Goal: Task Accomplishment & Management: Use online tool/utility

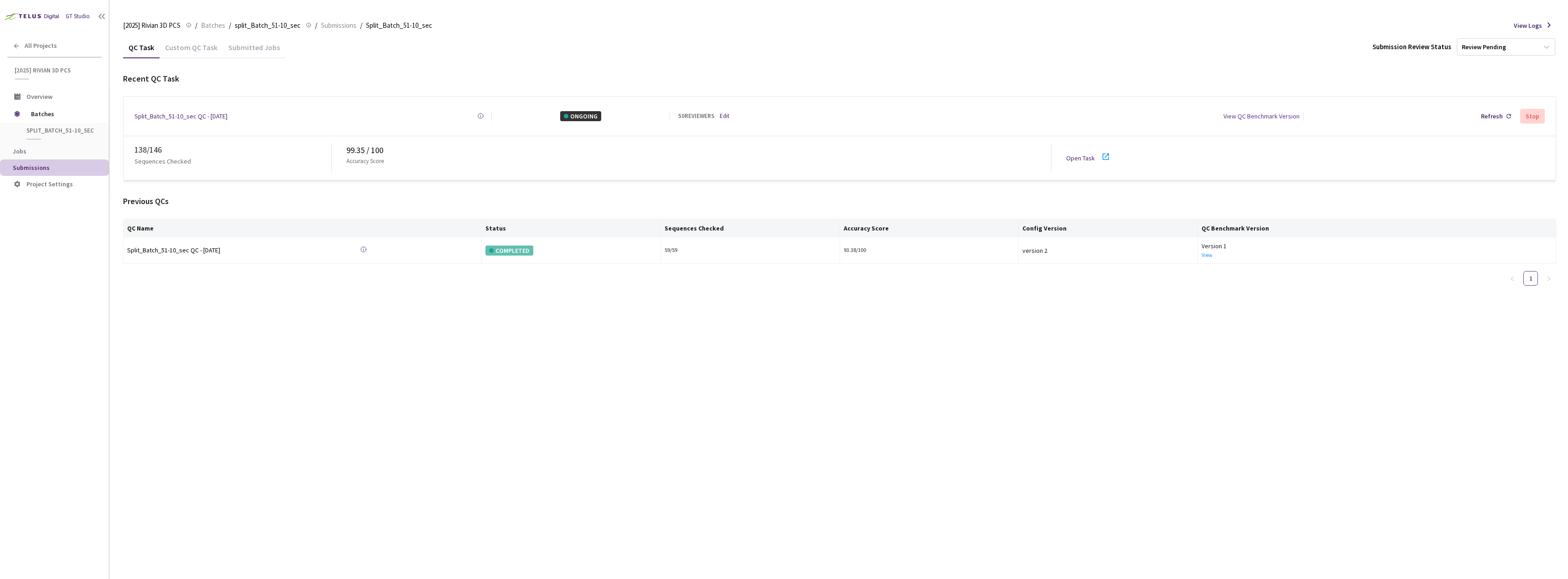
click at [1088, 154] on link "Open Task" at bounding box center [1080, 158] width 29 height 8
click at [192, 60] on div "QC Task Custom QC Task Submitted Jobs Submission Review Status Review Pending R…" at bounding box center [839, 165] width 1433 height 257
click at [192, 52] on div "Custom QC Task" at bounding box center [191, 50] width 63 height 15
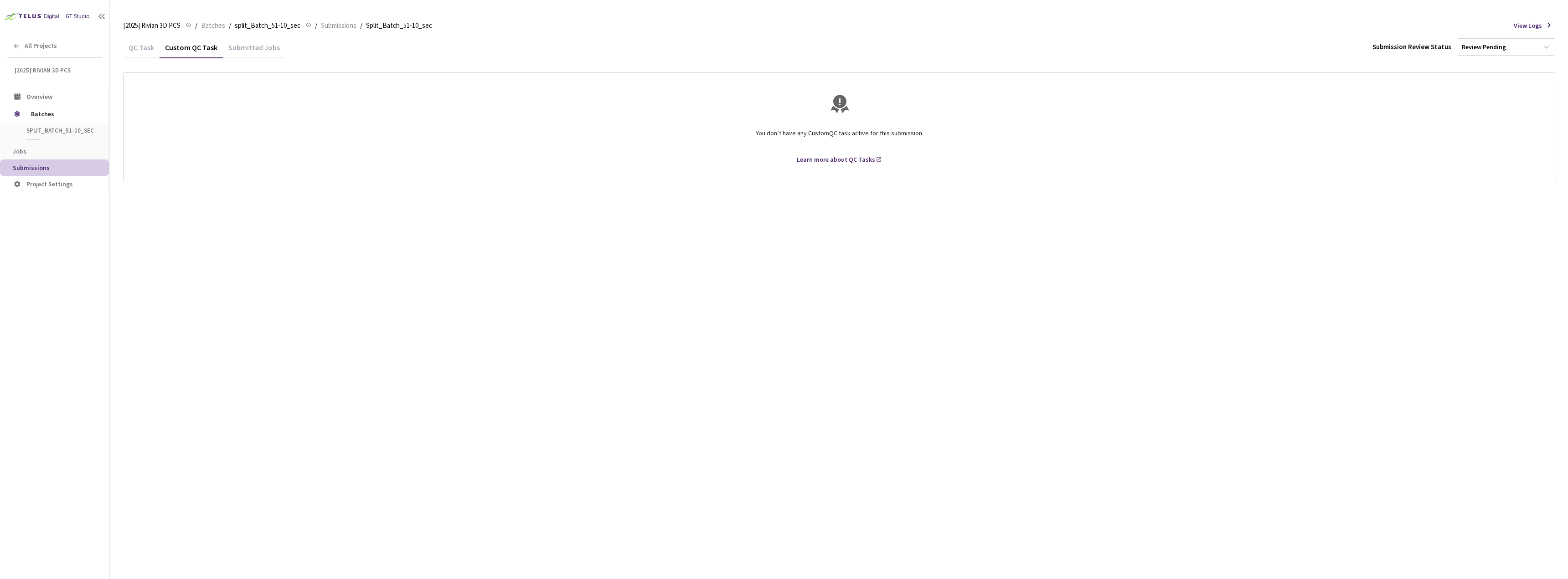
click at [163, 48] on div "Custom QC Task" at bounding box center [191, 50] width 63 height 15
click at [159, 48] on div "Custom QC Task" at bounding box center [191, 50] width 63 height 15
click at [155, 50] on div "QC Task" at bounding box center [141, 50] width 37 height 15
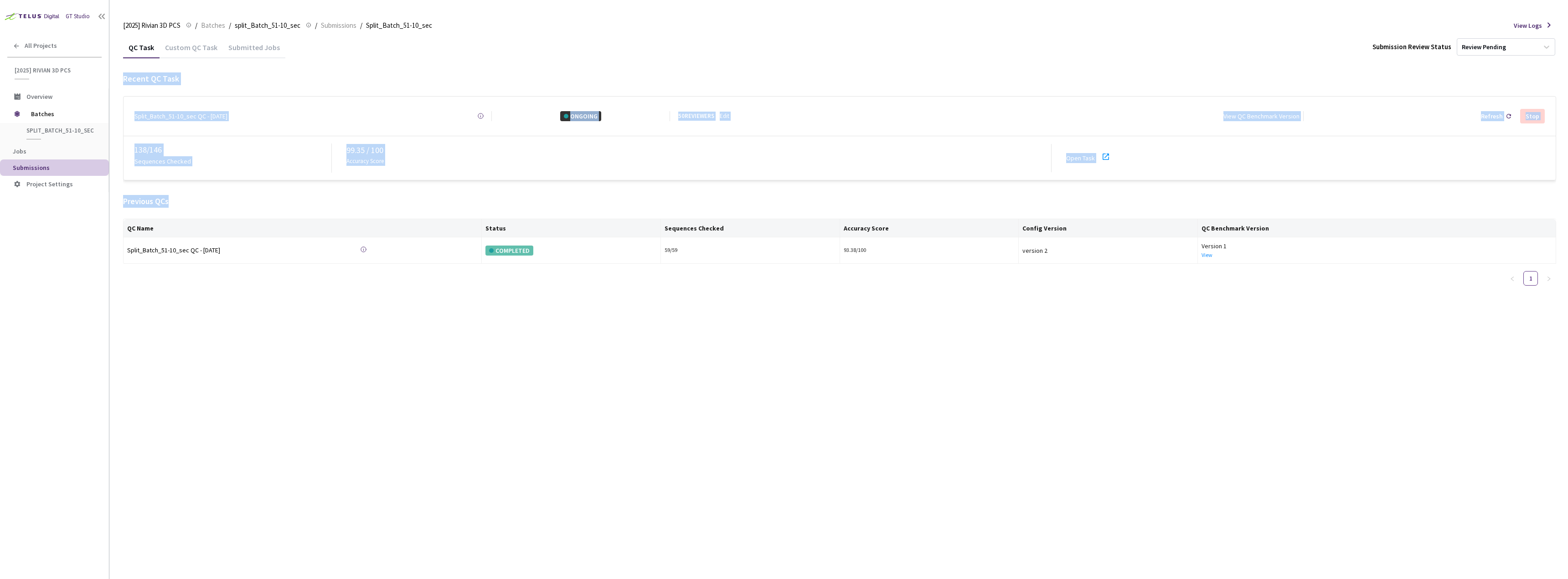
drag, startPoint x: 411, startPoint y: 178, endPoint x: 116, endPoint y: 69, distance: 314.5
click at [116, 69] on main "[2025] Rivian 3D PCS [2025] Rivian 3D PCS / Batches / split_Batch_51-10_sec spl…" at bounding box center [839, 290] width 1458 height 579
click at [184, 47] on div "Custom QC Task" at bounding box center [191, 50] width 63 height 15
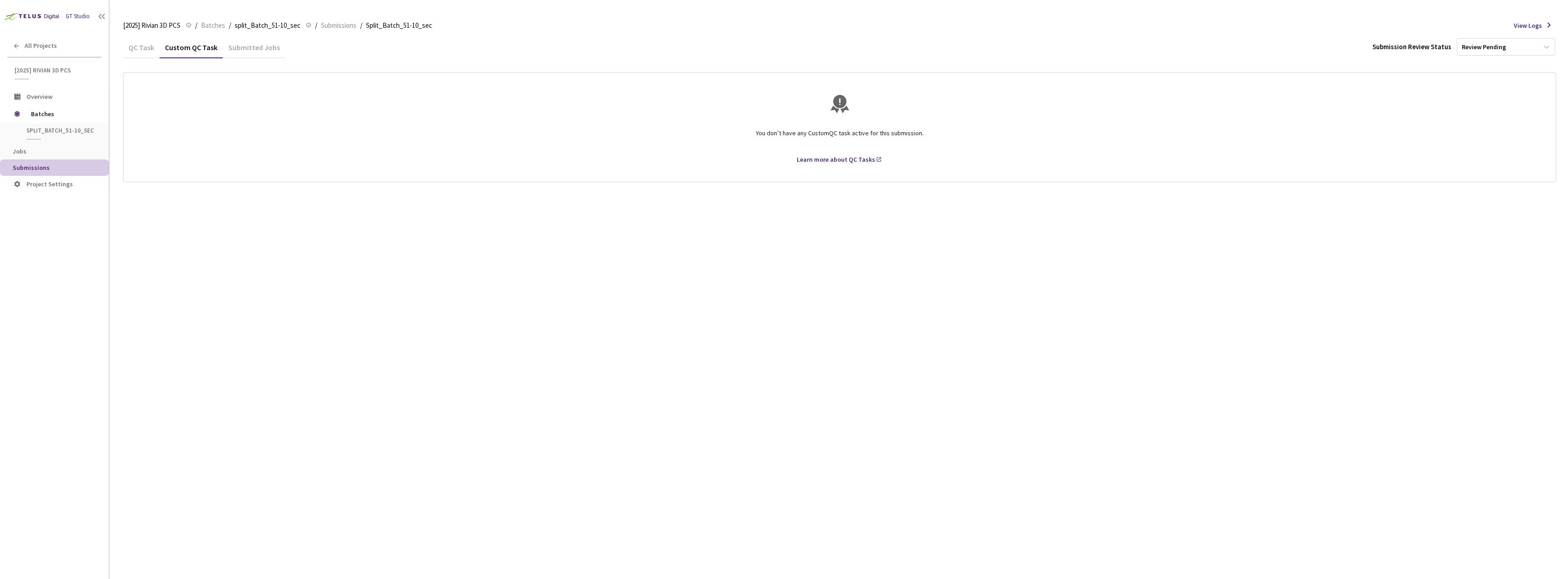
click at [151, 46] on div "QC Task" at bounding box center [141, 50] width 37 height 15
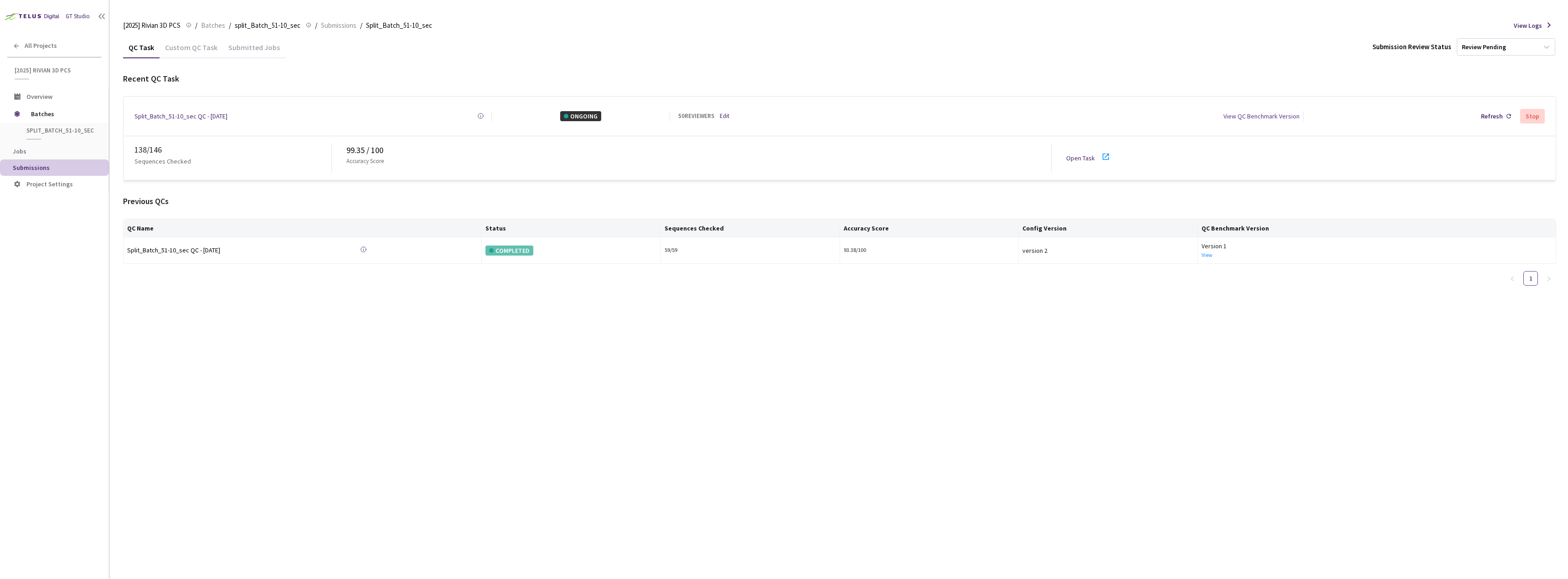
click at [166, 48] on div "Custom QC Task" at bounding box center [191, 50] width 63 height 15
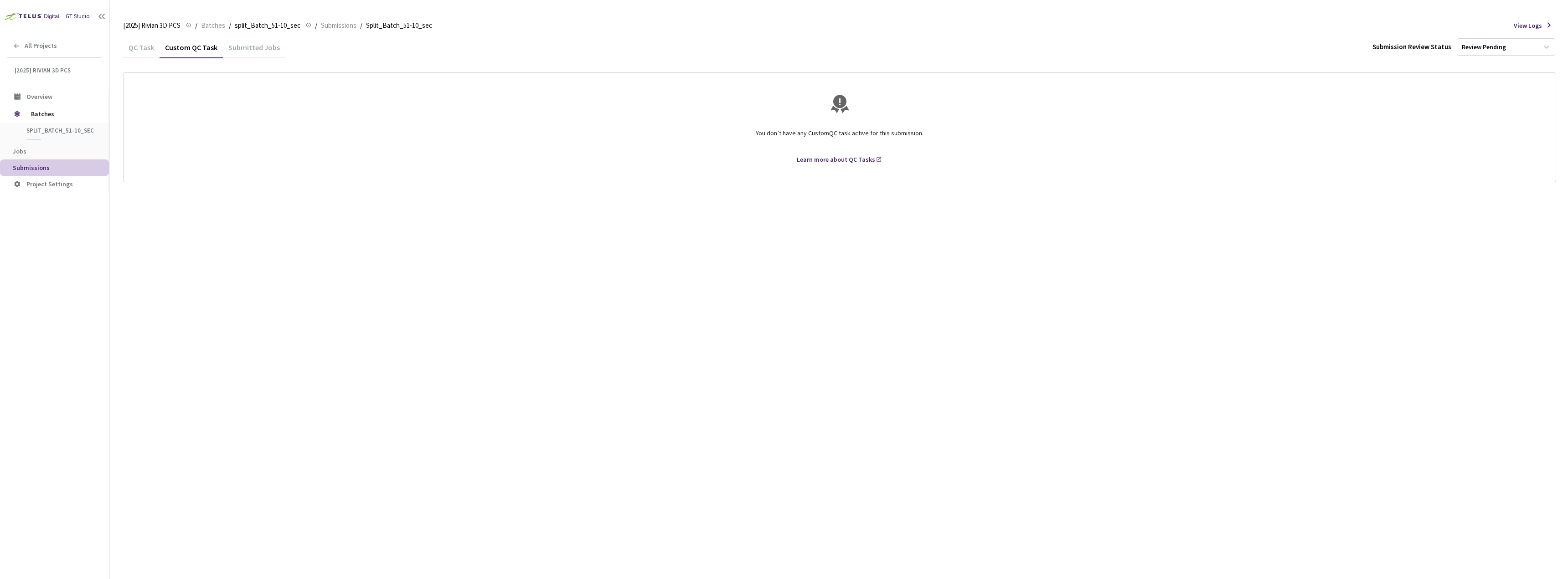
click at [156, 48] on div "QC Task" at bounding box center [141, 50] width 37 height 15
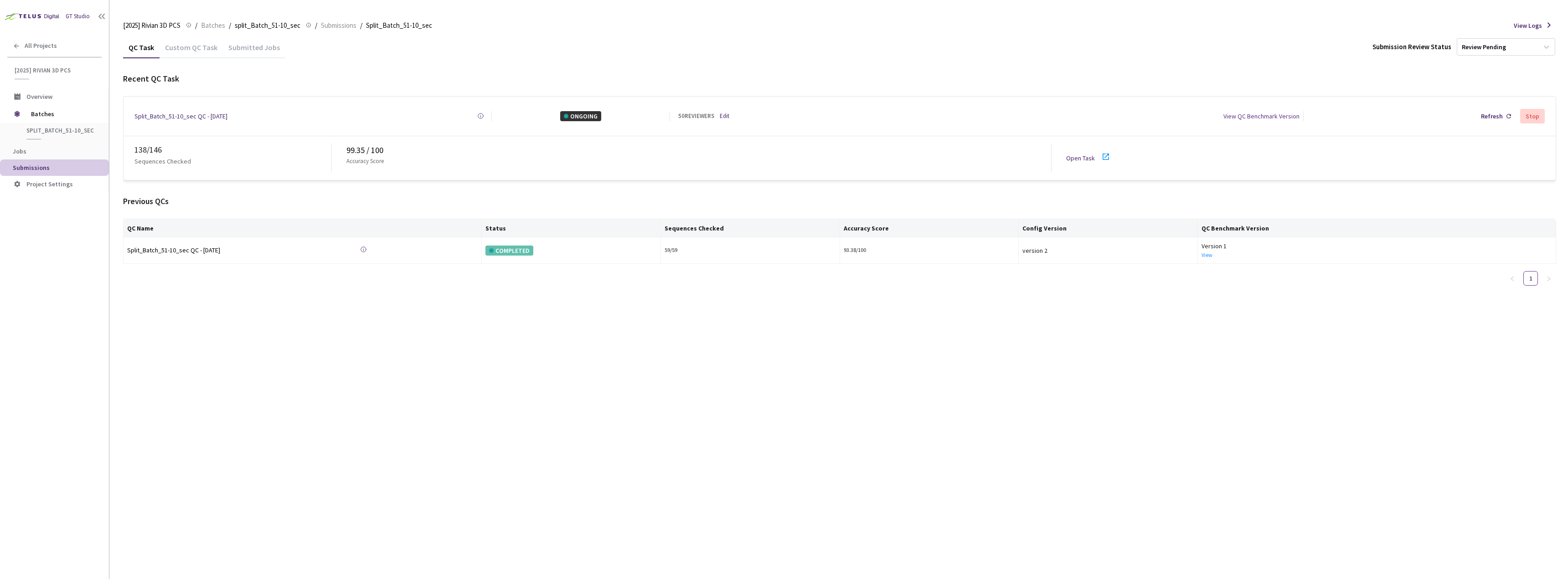
click at [182, 41] on div "Custom QC Task" at bounding box center [191, 46] width 63 height 19
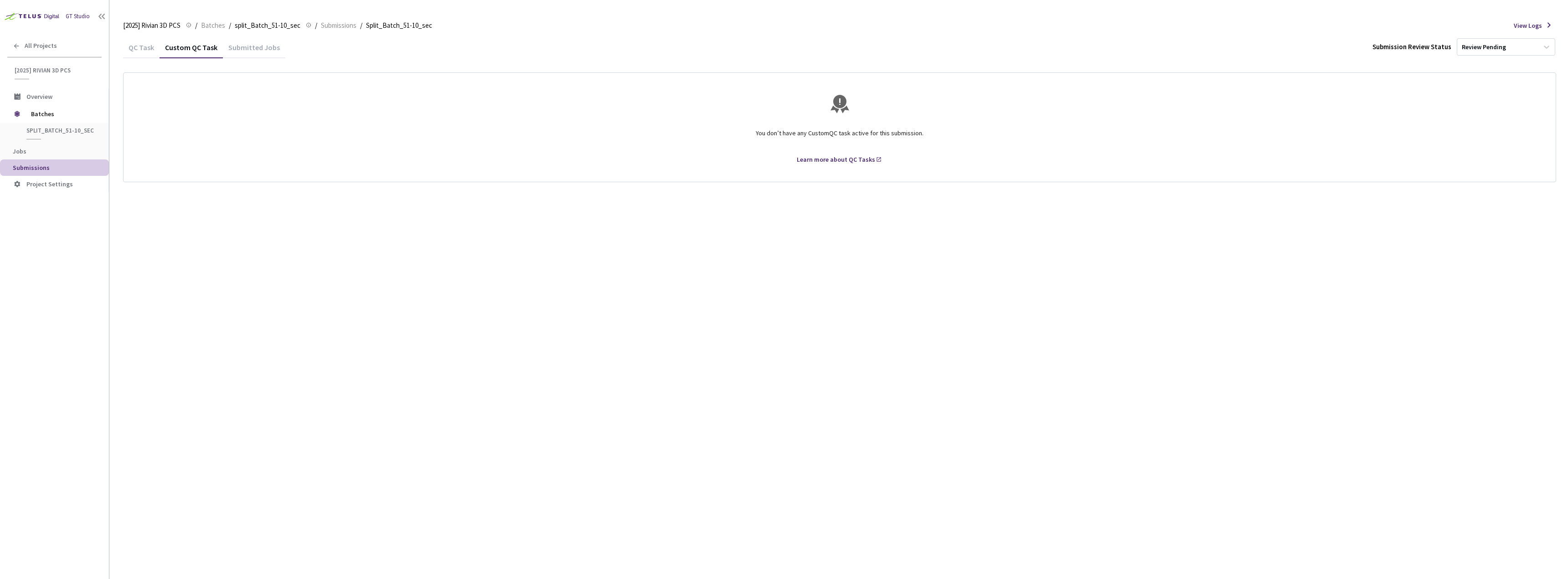
click at [142, 48] on div "QC Task" at bounding box center [141, 50] width 37 height 15
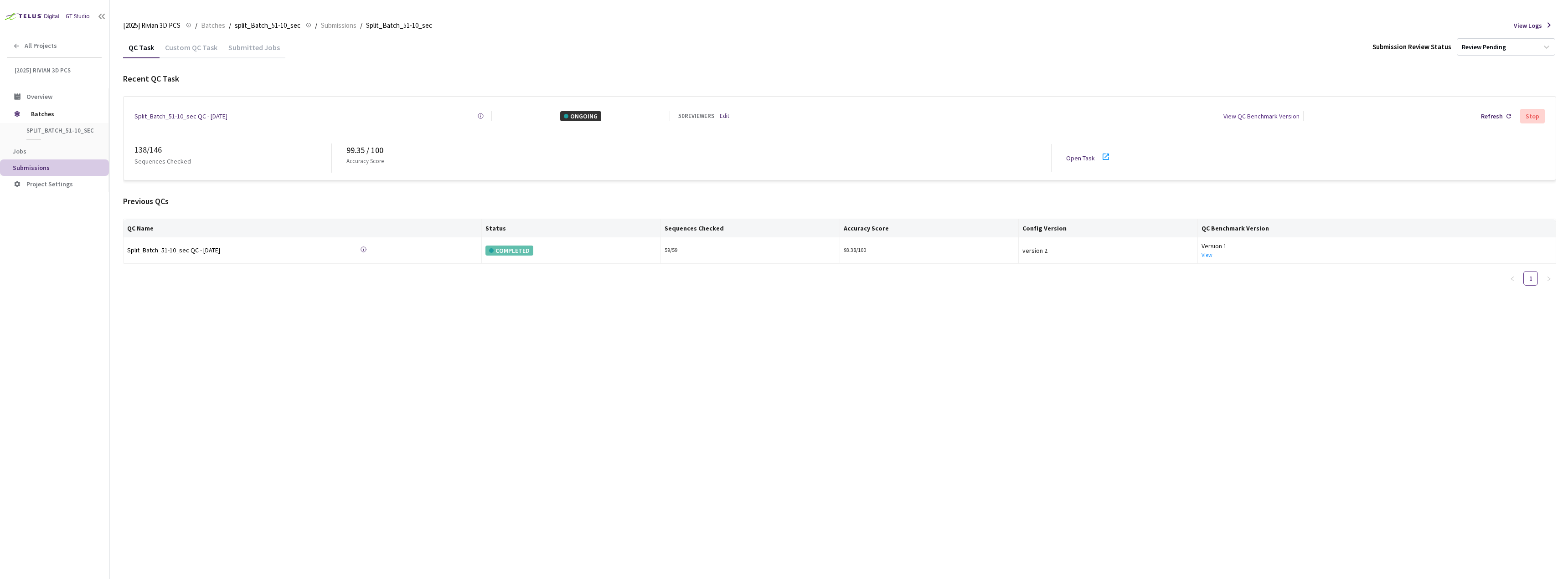
drag, startPoint x: 255, startPoint y: 44, endPoint x: 229, endPoint y: 44, distance: 26.0
click at [255, 44] on div "Submitted Jobs" at bounding box center [254, 50] width 63 height 15
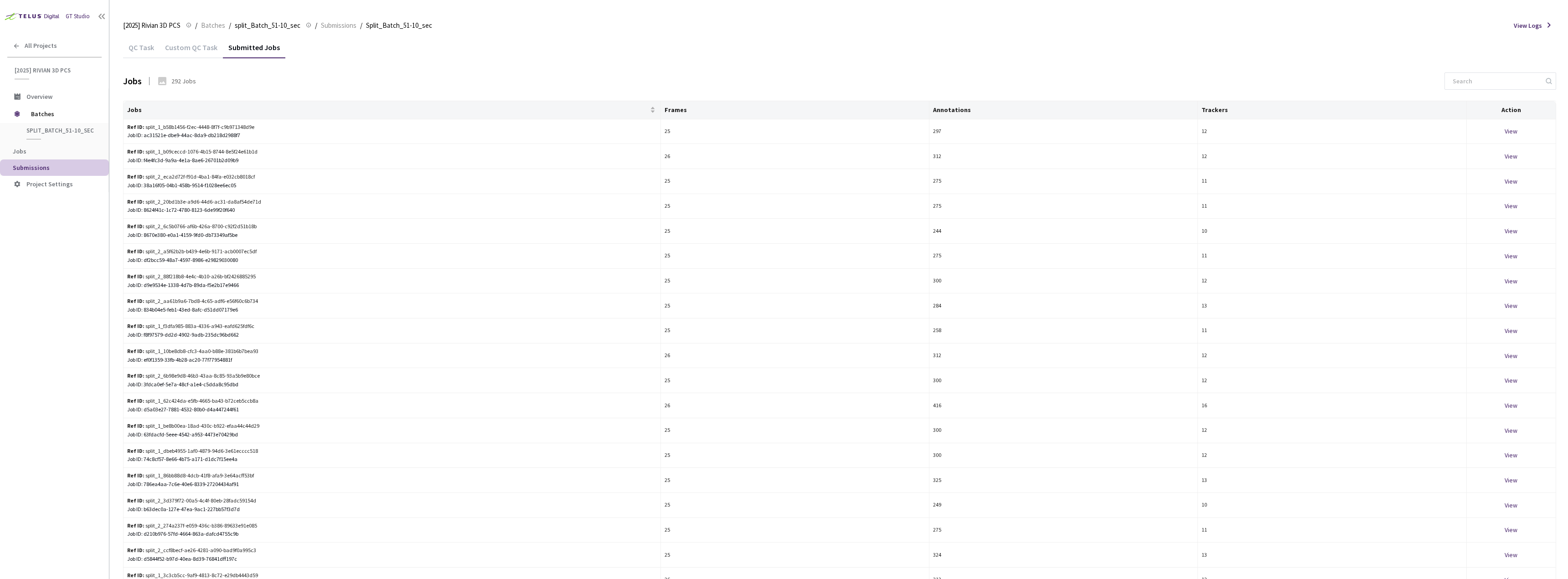
click at [159, 49] on div "Custom QC Task" at bounding box center [191, 50] width 63 height 15
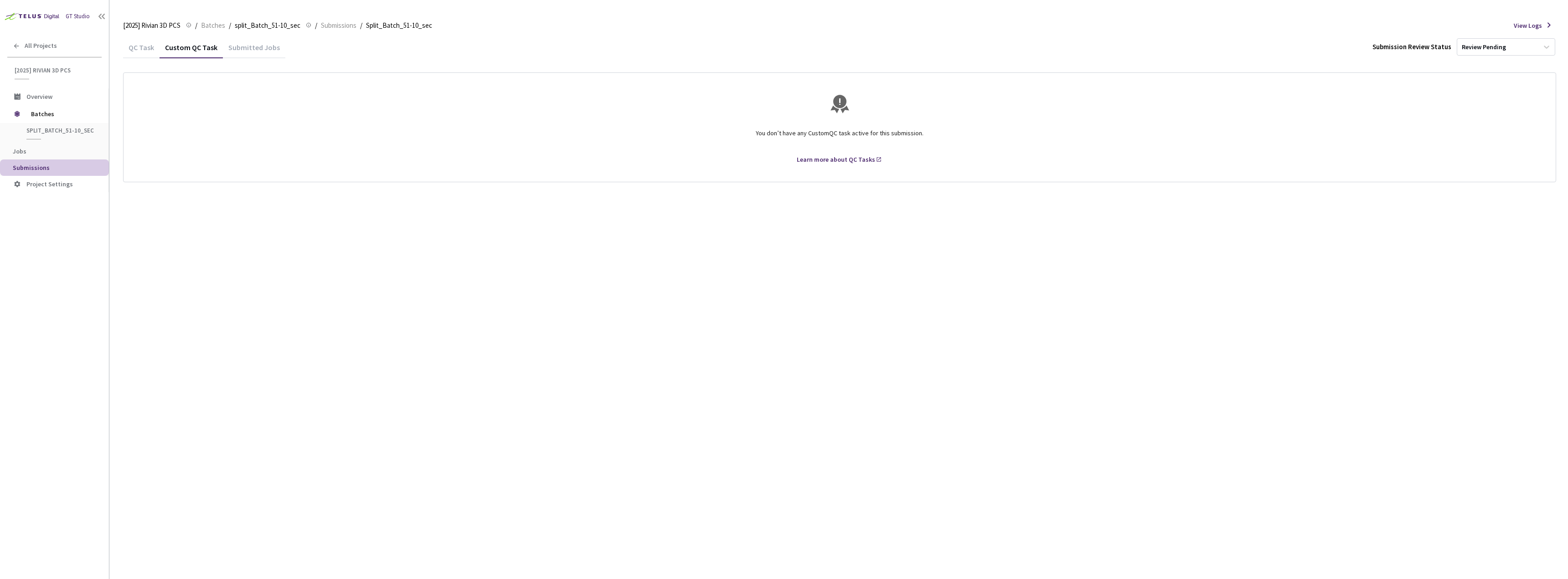
click at [133, 43] on div "QC Task" at bounding box center [141, 50] width 37 height 15
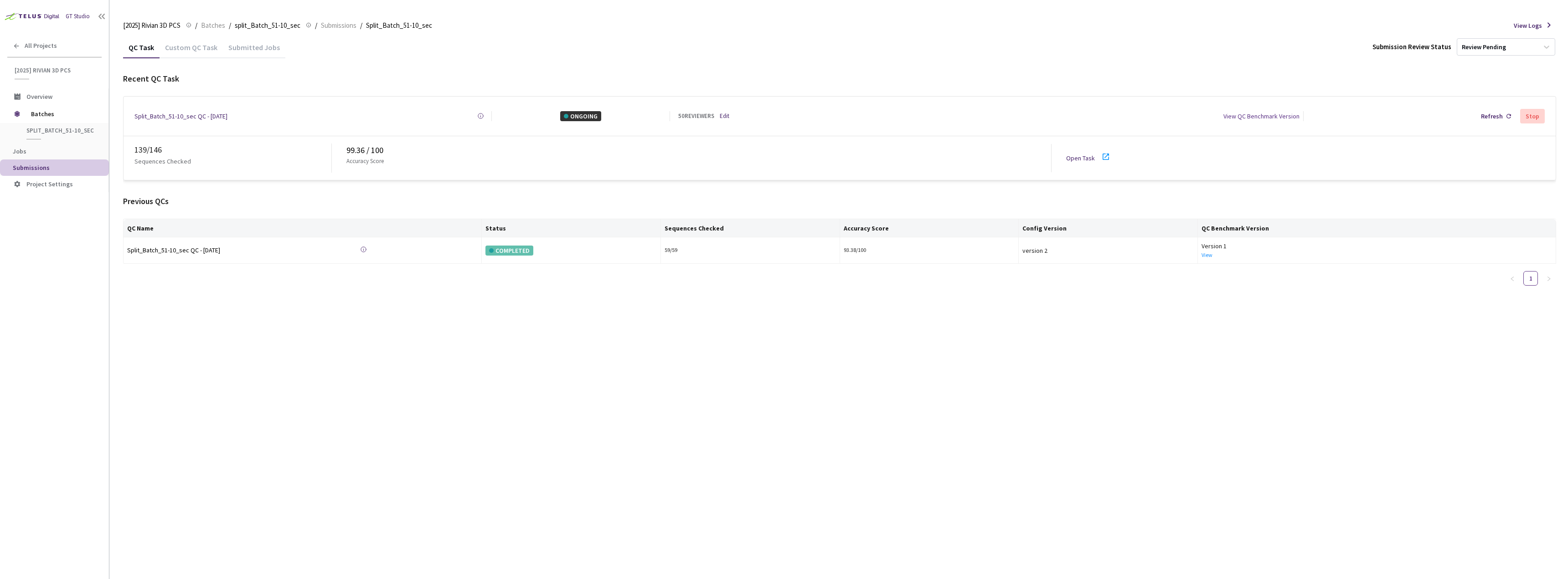
click at [180, 50] on div "Custom QC Task" at bounding box center [191, 50] width 63 height 15
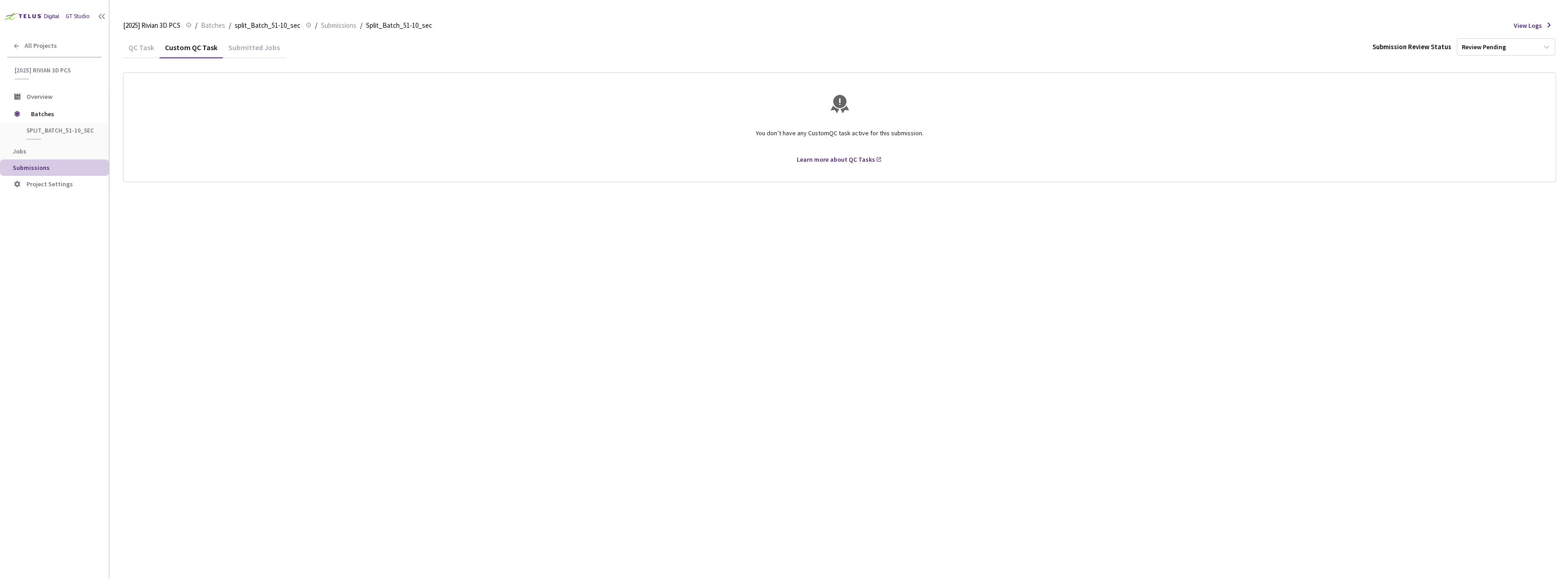
click at [147, 48] on div "QC Task" at bounding box center [141, 50] width 37 height 15
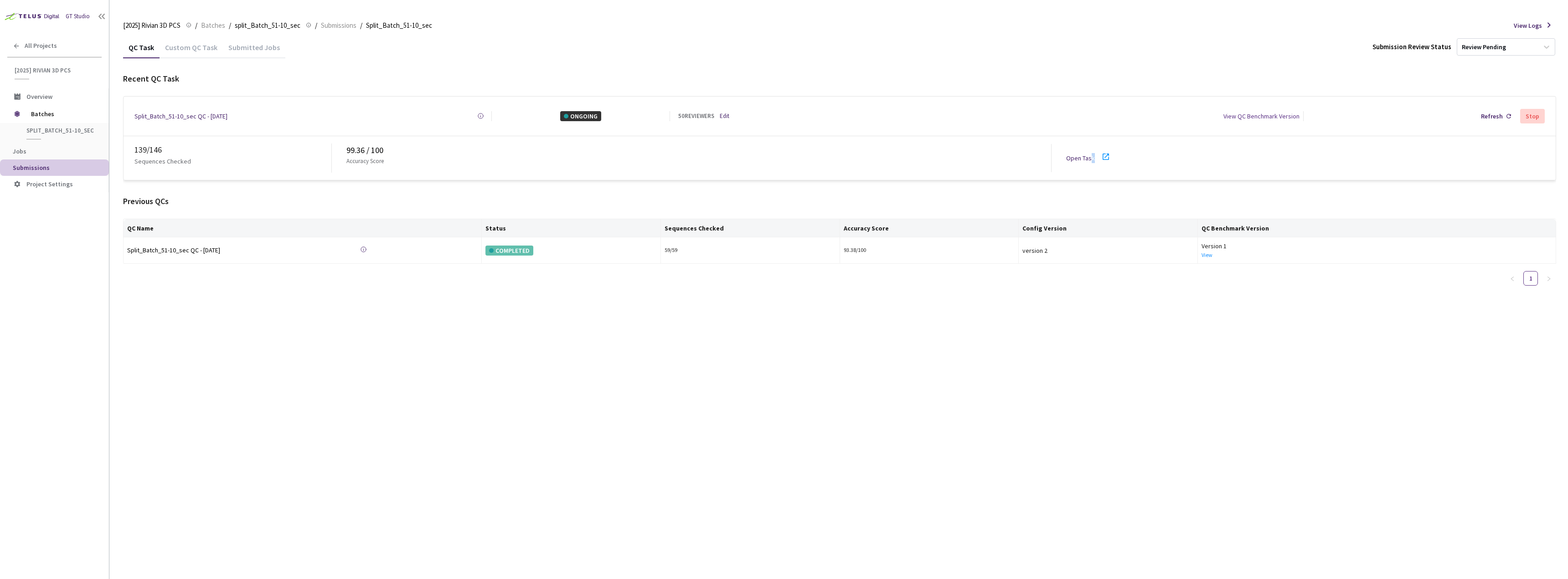
click at [1092, 159] on div "Open Task" at bounding box center [1091, 158] width 51 height 13
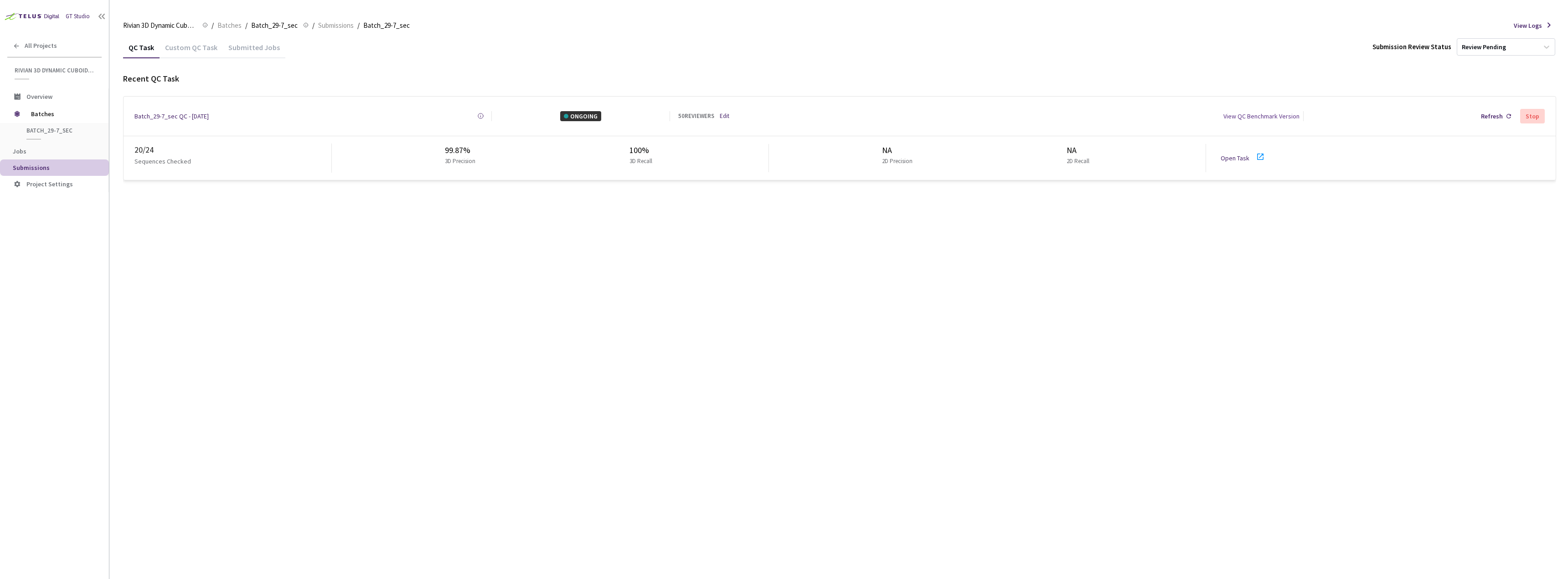
click at [201, 50] on div "Custom QC Task" at bounding box center [191, 50] width 63 height 15
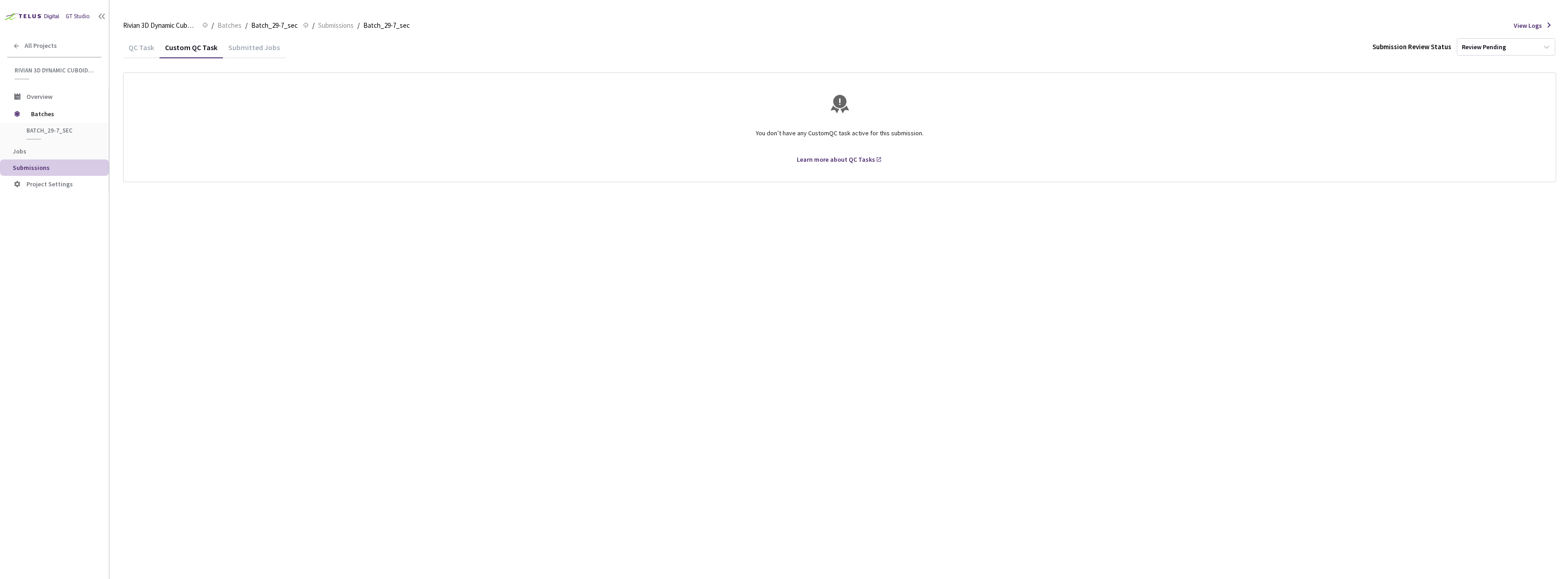
click at [133, 41] on div "QC Task" at bounding box center [141, 46] width 37 height 19
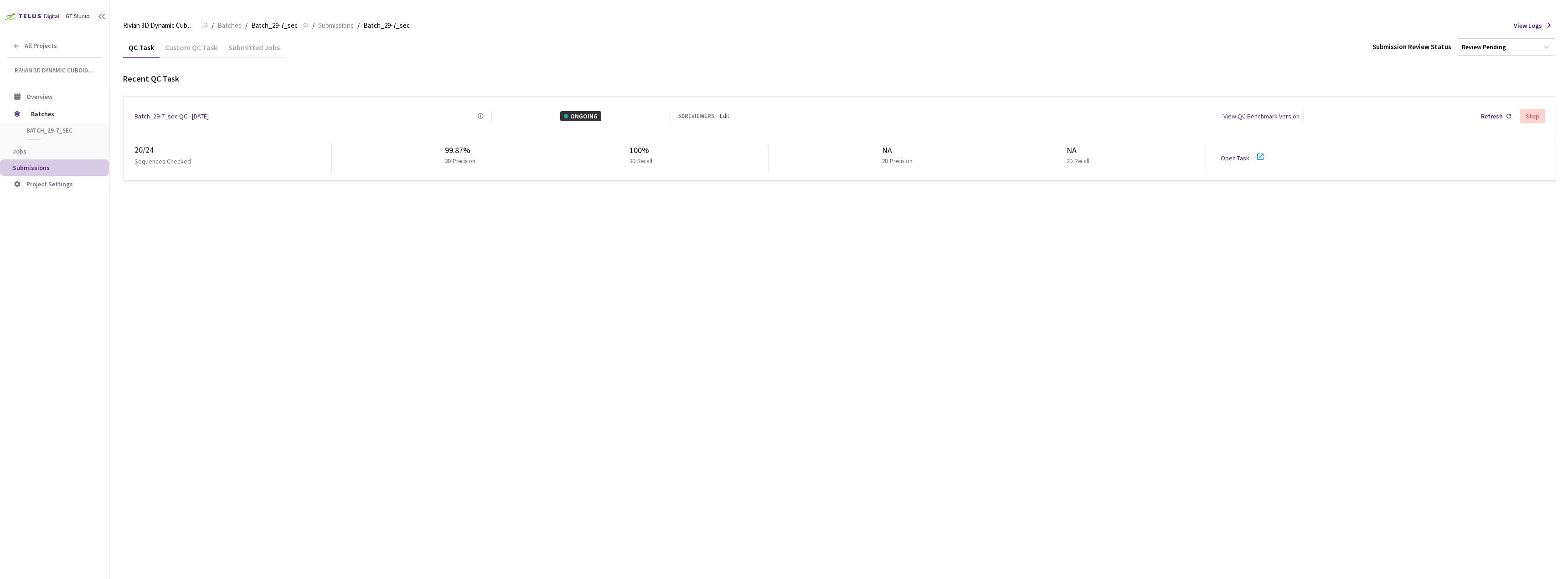
click at [1239, 155] on link "Open Task" at bounding box center [1234, 158] width 29 height 8
click at [194, 54] on div "Custom QC Task" at bounding box center [191, 50] width 63 height 15
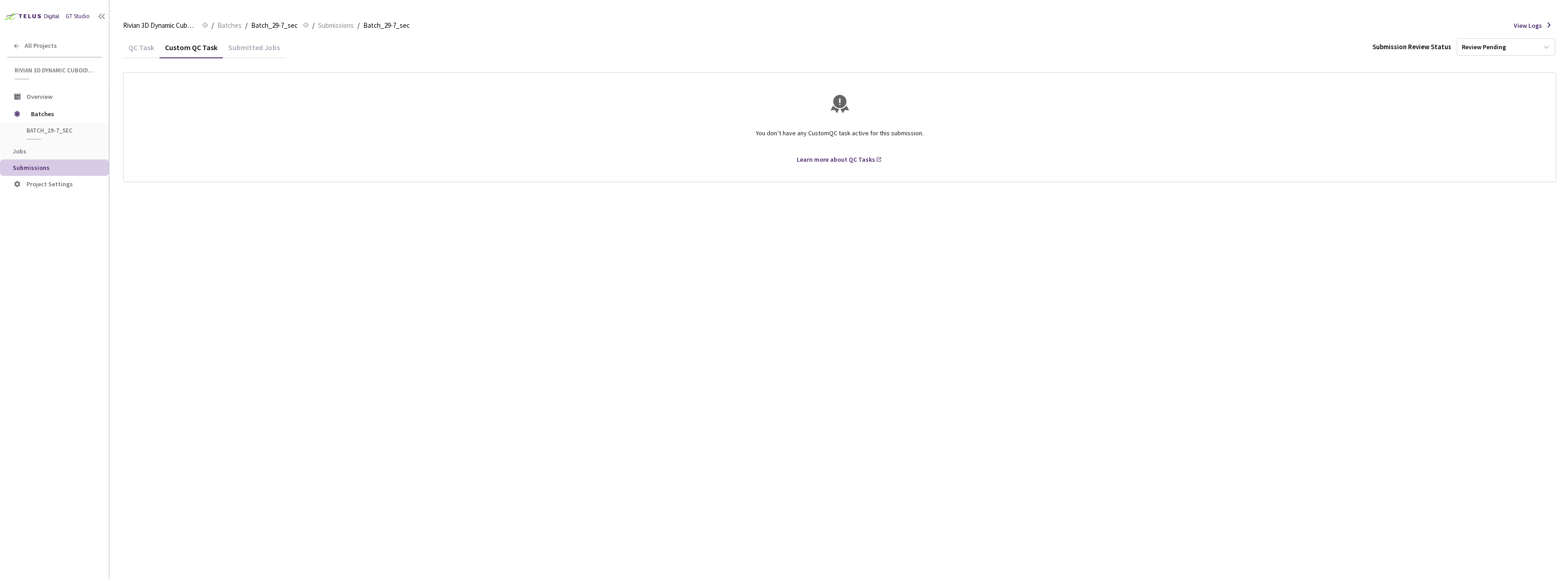
click at [244, 46] on div "Submitted Jobs" at bounding box center [254, 50] width 63 height 15
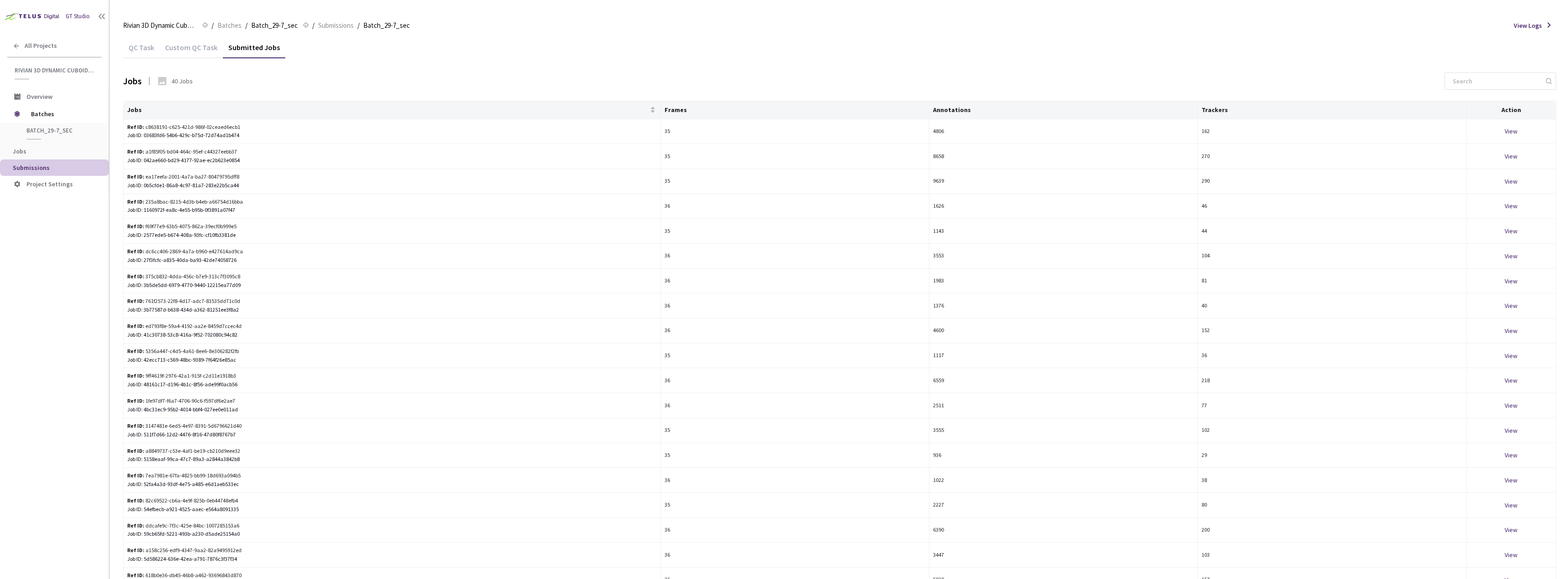
click at [145, 44] on div "QC Task" at bounding box center [141, 50] width 37 height 15
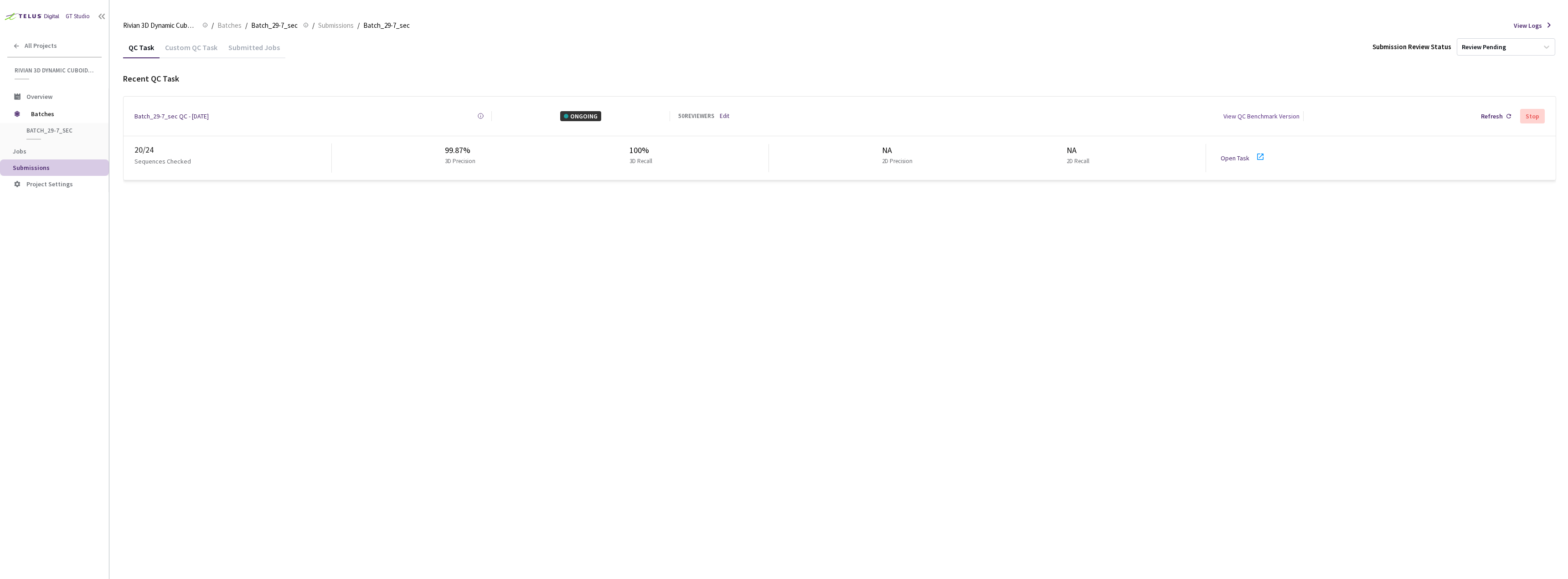
click at [158, 114] on div "Batch_29-7_sec QC - 12 Aug, 2025" at bounding box center [172, 116] width 74 height 10
click at [1237, 158] on link "Open Task" at bounding box center [1234, 158] width 29 height 8
click at [55, 113] on span "Batches" at bounding box center [62, 114] width 63 height 18
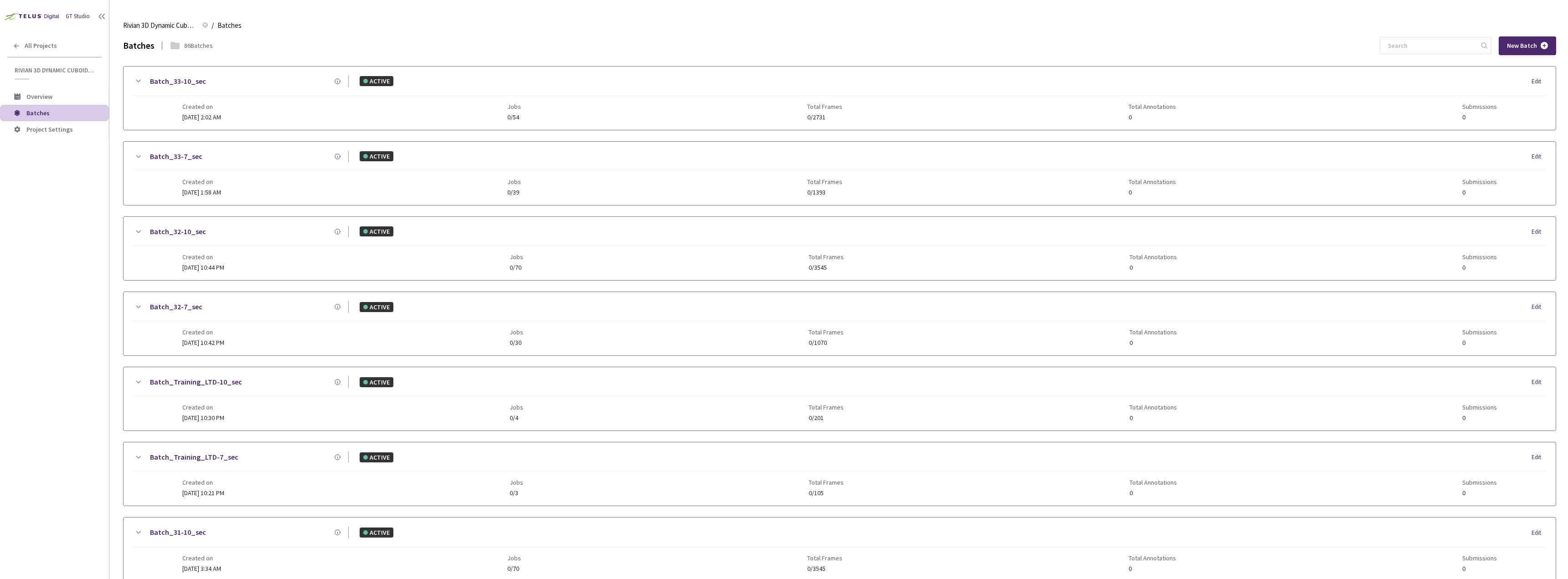
scroll to position [733, 0]
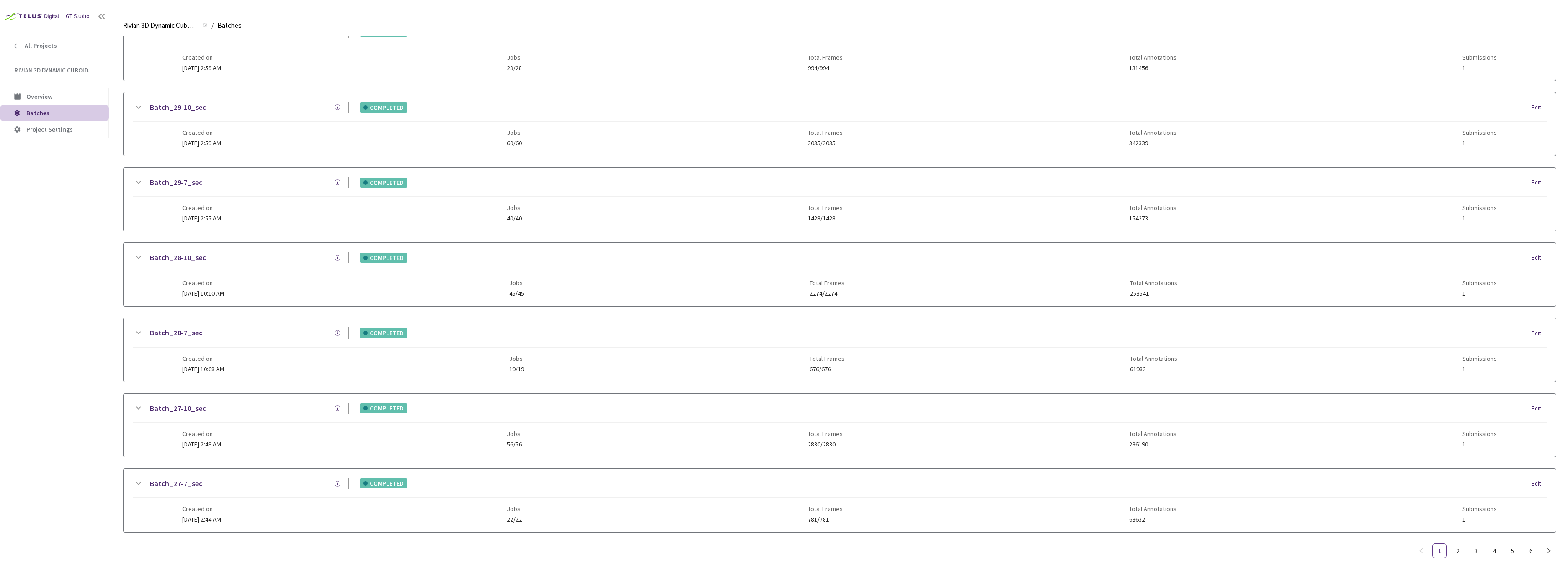
click at [313, 122] on div "Created on 15 Jul, 2025 at 2:59 AM Jobs 60/60 Total Frames 3035/3035 Total Anno…" at bounding box center [840, 134] width 1315 height 25
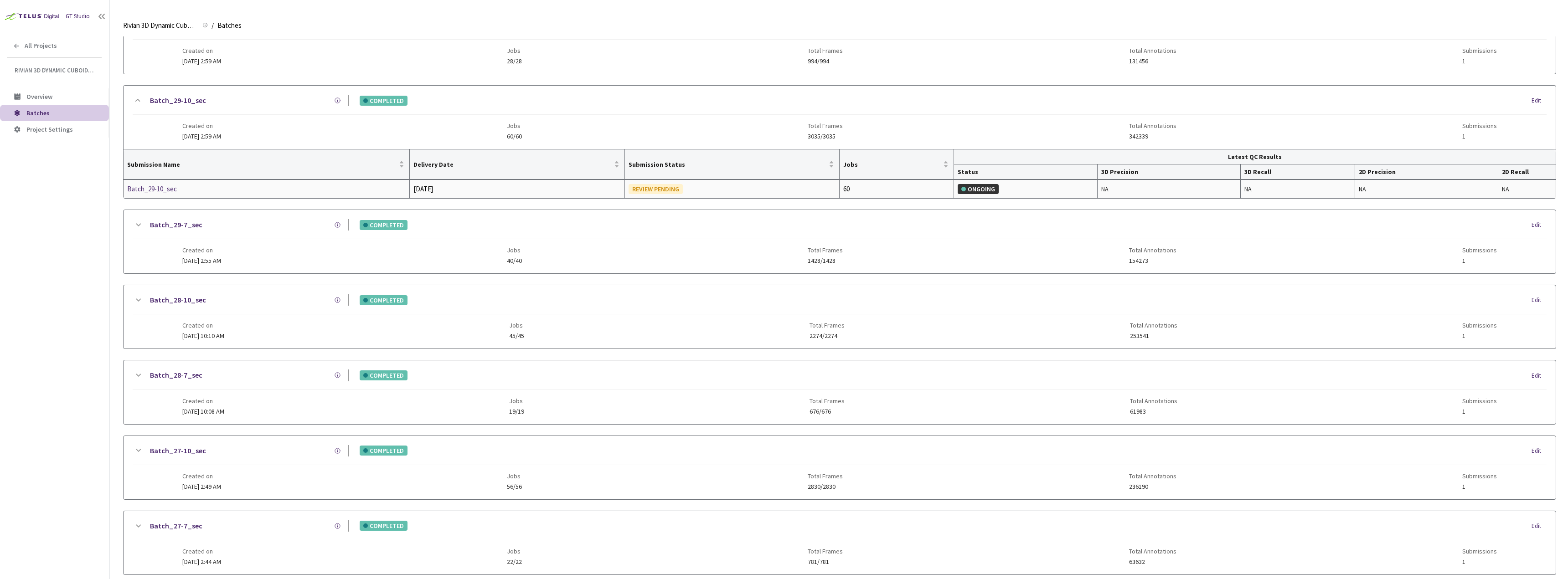
click at [172, 187] on div "Batch_29-10_sec" at bounding box center [175, 189] width 97 height 11
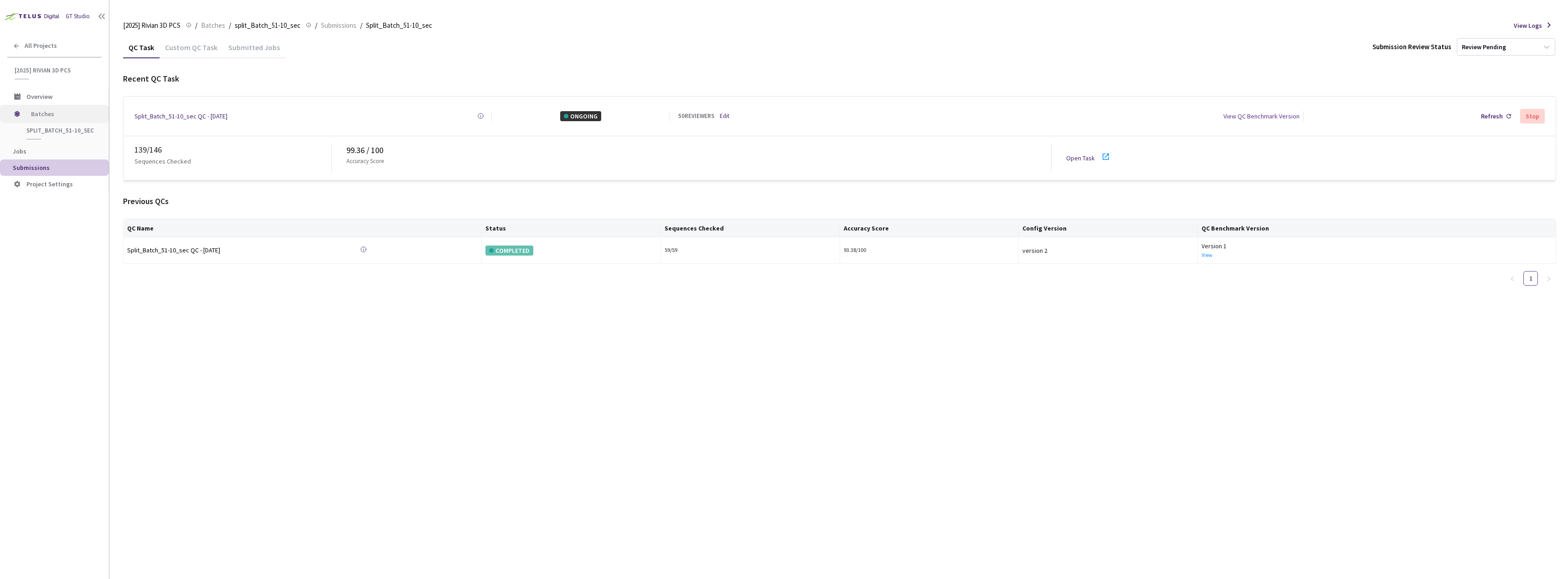
click at [35, 111] on span "Batches" at bounding box center [62, 114] width 63 height 18
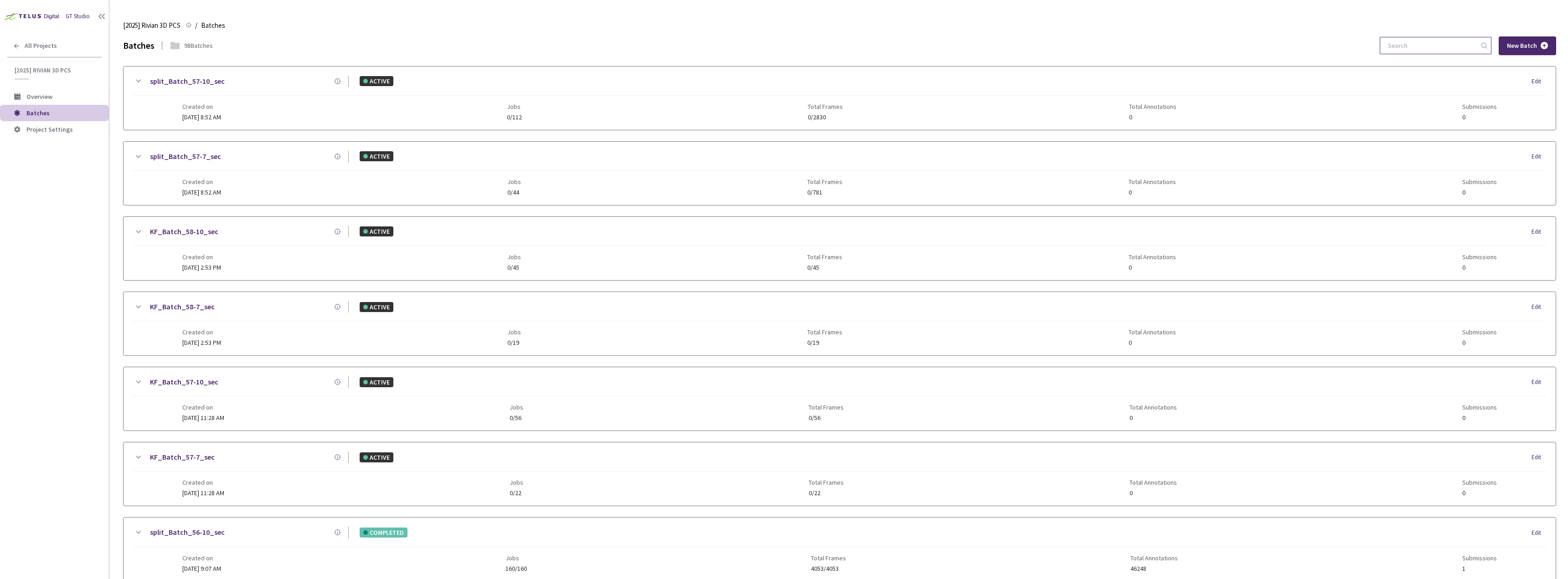
click at [1460, 52] on input at bounding box center [1431, 45] width 97 height 16
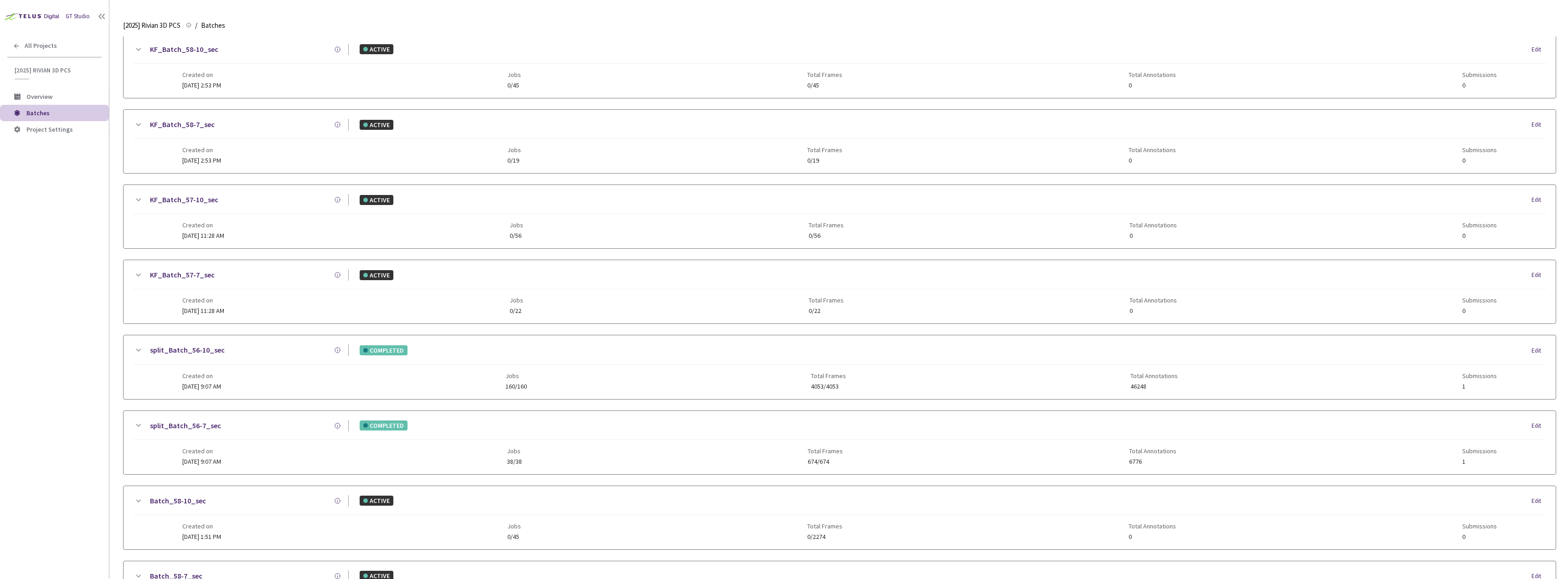
click at [265, 373] on div "Created on [DATE] 9:07 AM Jobs 160/160 Total Frames 4053/4053 Total Annotations…" at bounding box center [840, 377] width 1315 height 25
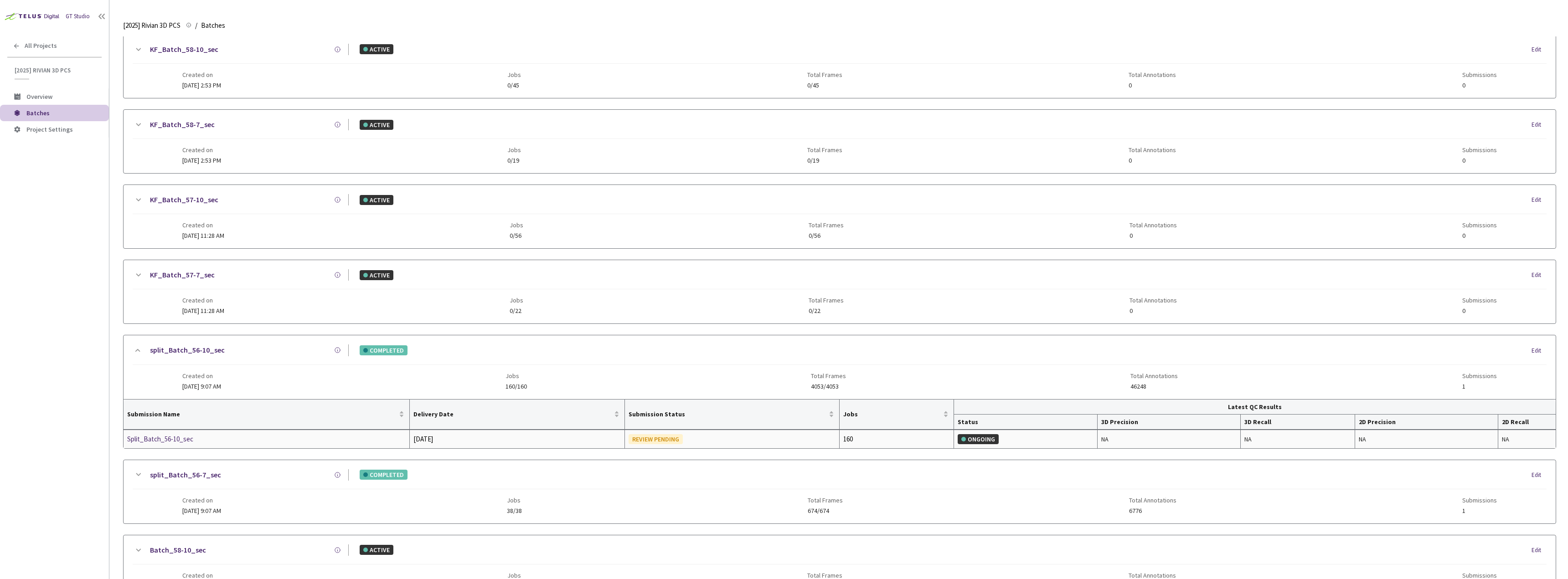
click at [156, 435] on div "Split_Batch_56-10_sec" at bounding box center [175, 439] width 97 height 11
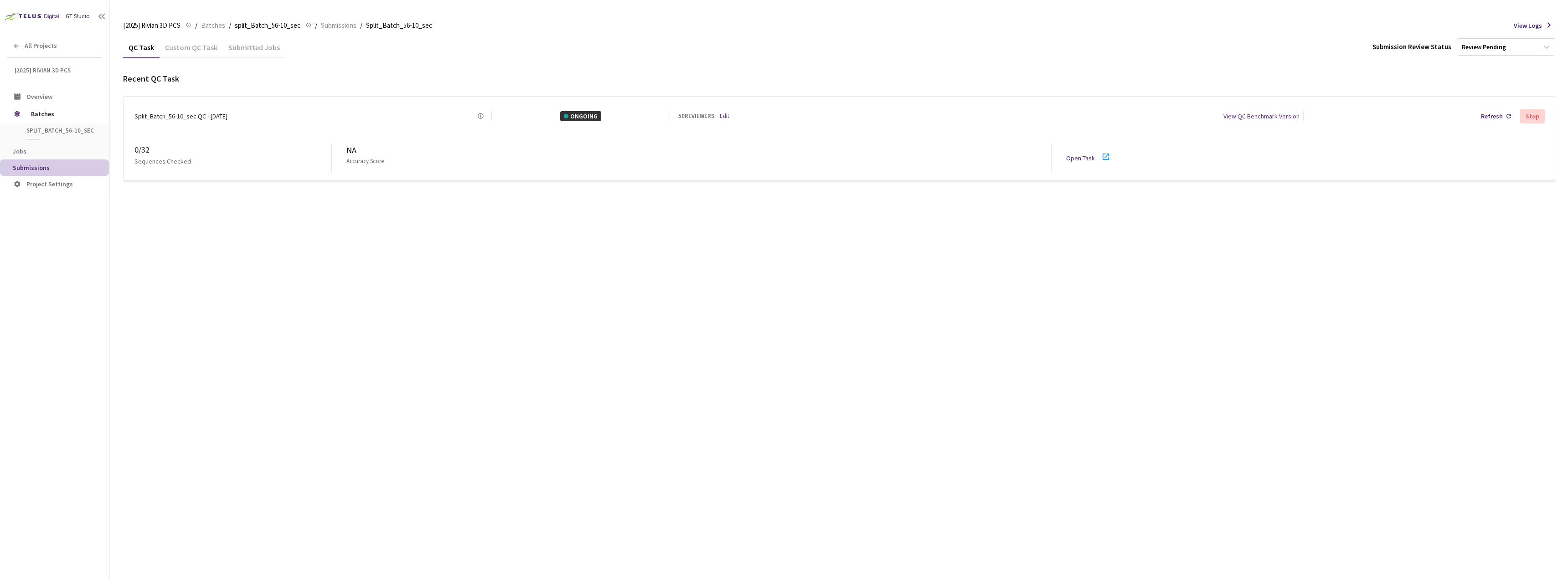
click at [1080, 158] on link "Open Task" at bounding box center [1080, 158] width 29 height 8
